Goal: Information Seeking & Learning: Learn about a topic

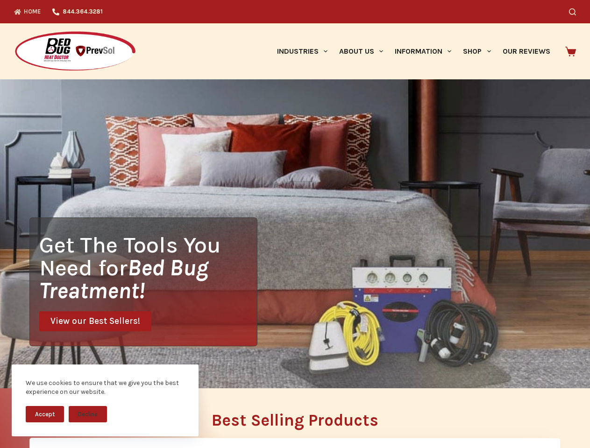
click at [295, 224] on div "Get The Tools You Need for Bed Bug Treatment! View our Best Sellers!" at bounding box center [295, 233] width 590 height 309
click at [45, 414] on button "Accept" at bounding box center [45, 414] width 38 height 16
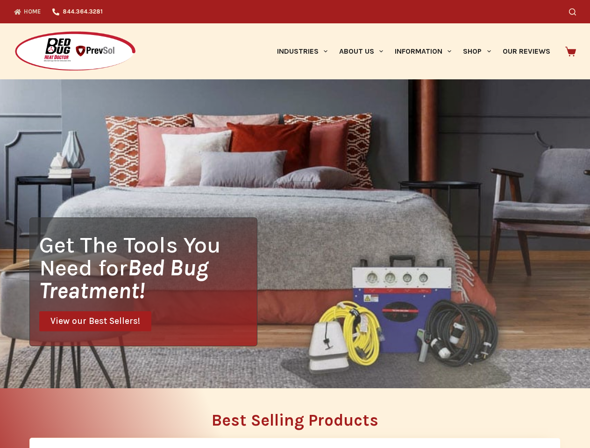
click at [88, 414] on button "Decline" at bounding box center [88, 421] width 38 height 16
